Goal: Task Accomplishment & Management: Manage account settings

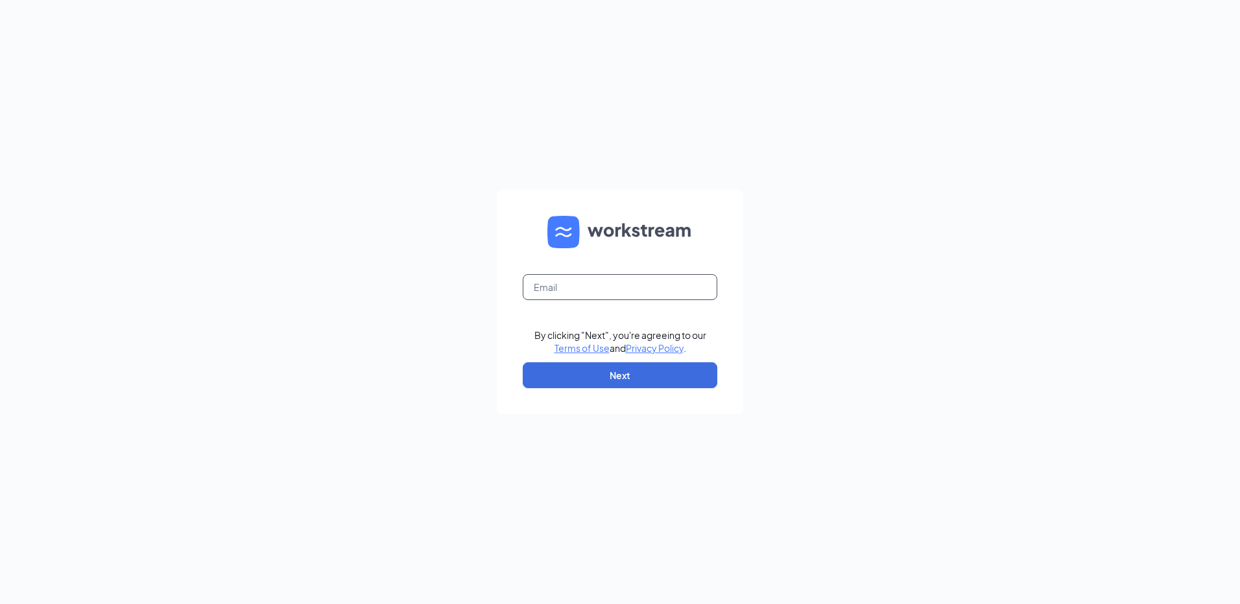
drag, startPoint x: 580, startPoint y: 291, endPoint x: 492, endPoint y: 306, distance: 89.6
click at [580, 291] on input "text" at bounding box center [620, 287] width 195 height 26
type input "popeyesfamous238@sailormen.com"
click at [547, 375] on button "Next" at bounding box center [620, 375] width 195 height 26
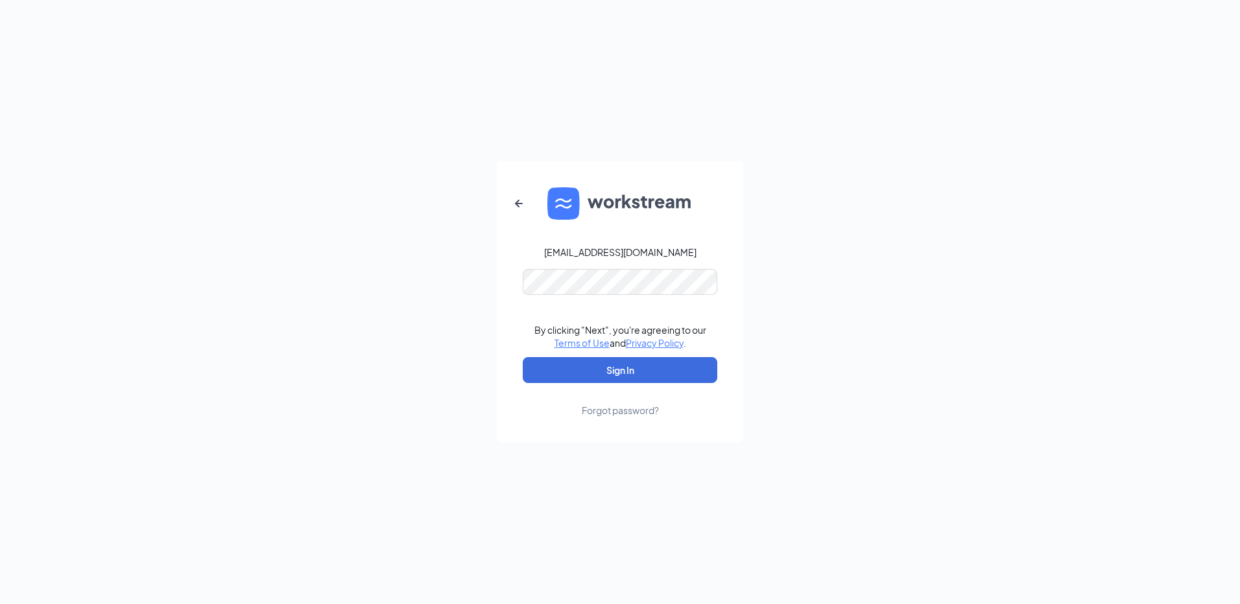
click at [586, 300] on form "popeyesfamous238@sailormen.com By clicking "Next", you're agreeing to our Terms…" at bounding box center [620, 301] width 246 height 281
click at [523, 357] on button "Sign In" at bounding box center [620, 370] width 195 height 26
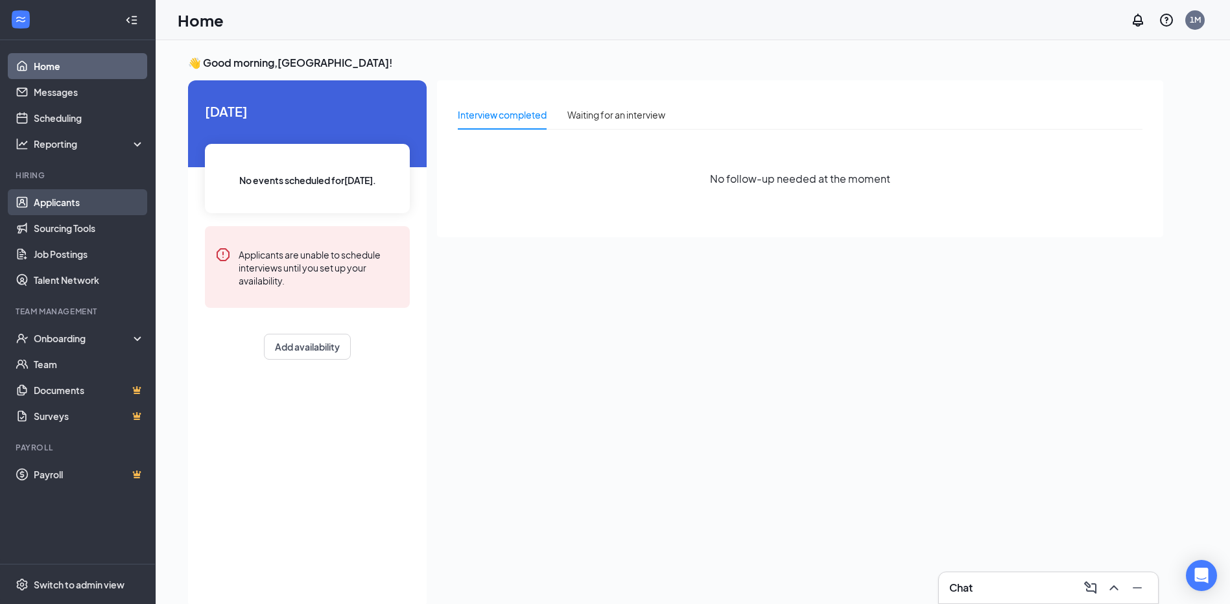
click at [40, 196] on link "Applicants" at bounding box center [89, 202] width 111 height 26
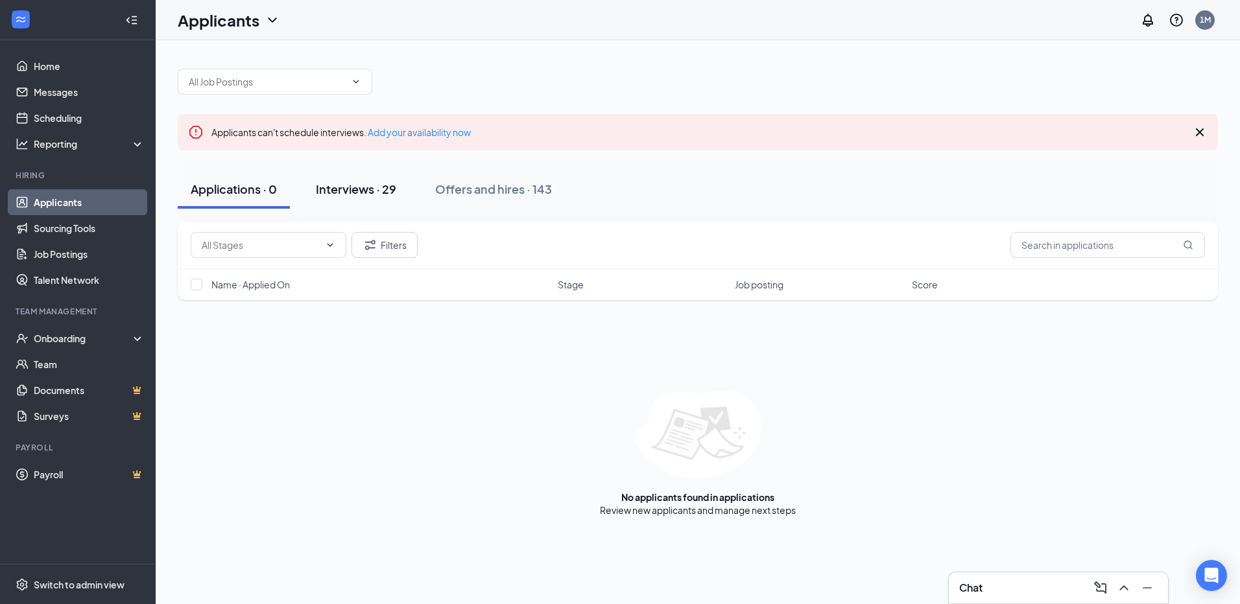
click at [349, 188] on div "Interviews · 29" at bounding box center [356, 189] width 80 height 16
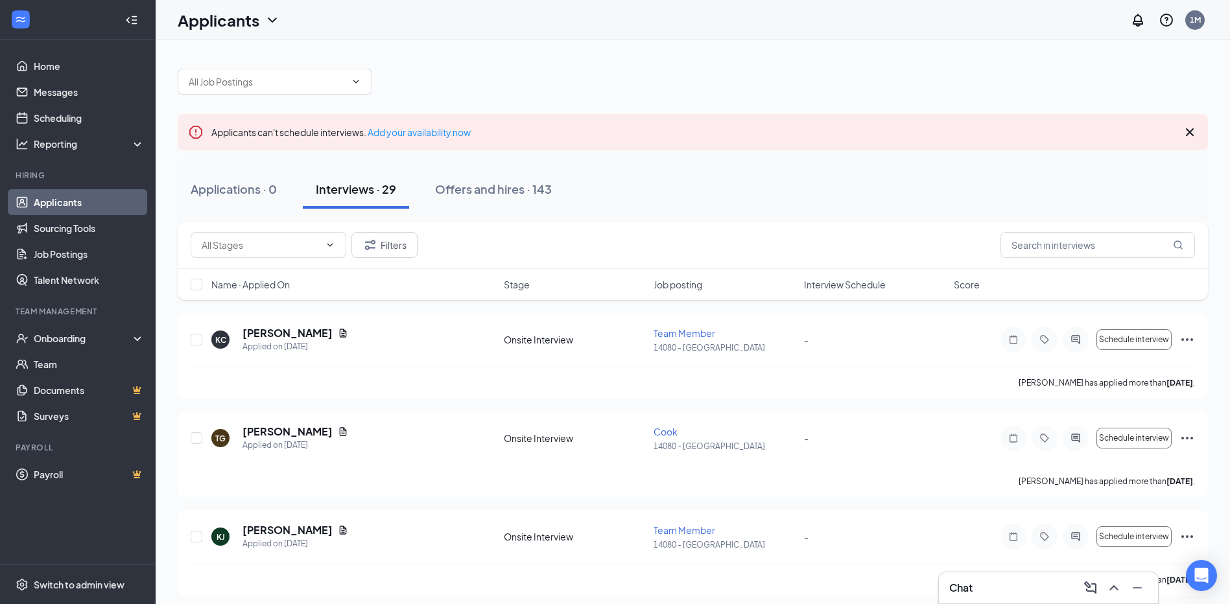
drag, startPoint x: 335, startPoint y: 204, endPoint x: 281, endPoint y: 210, distance: 54.8
click at [281, 210] on div "Applications · 0 Interviews · 29 Offers and hires · 143" at bounding box center [693, 189] width 1030 height 65
